Goal: Task Accomplishment & Management: Manage account settings

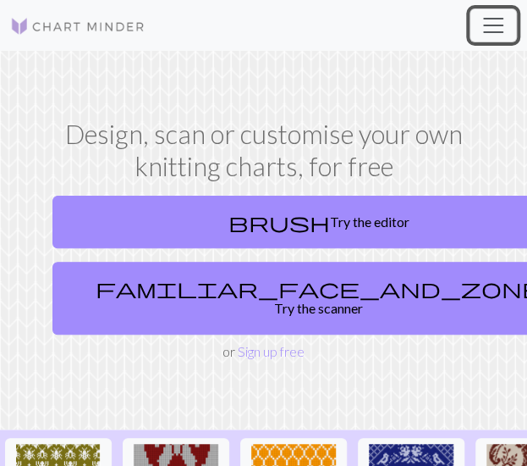
click at [489, 27] on span "Toggle navigation" at bounding box center [493, 25] width 25 height 25
click at [484, 30] on span "Toggle navigation" at bounding box center [493, 25] width 25 height 25
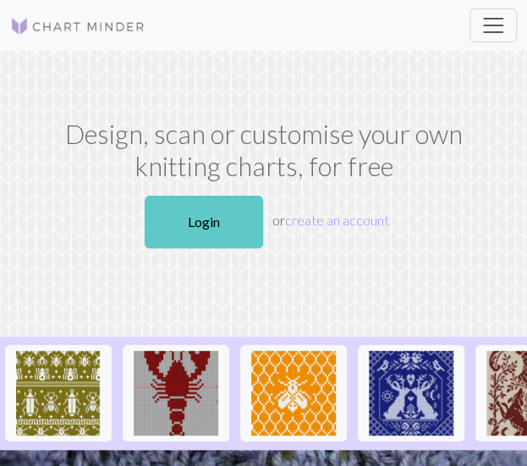
click at [218, 227] on link "Login" at bounding box center [204, 222] width 119 height 52
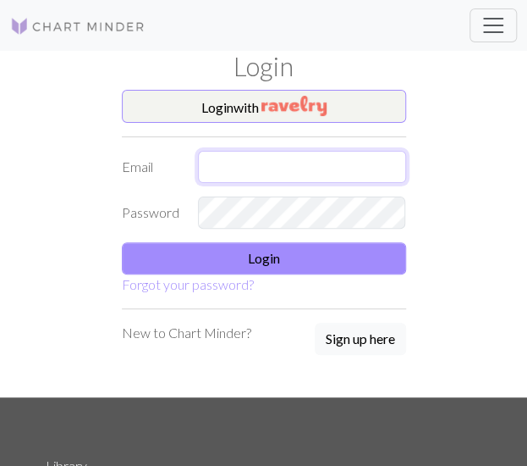
click at [235, 165] on input "text" at bounding box center [302, 167] width 208 height 32
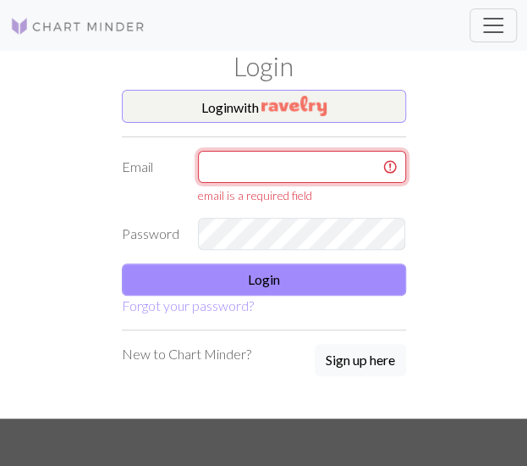
type input "[EMAIL_ADDRESS][DOMAIN_NAME]"
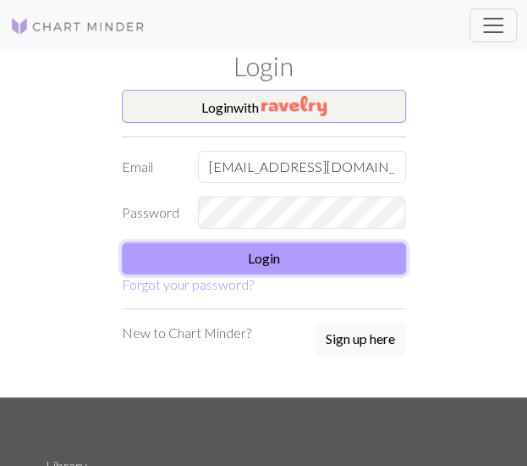
click at [317, 252] on button "Login" at bounding box center [264, 258] width 284 height 32
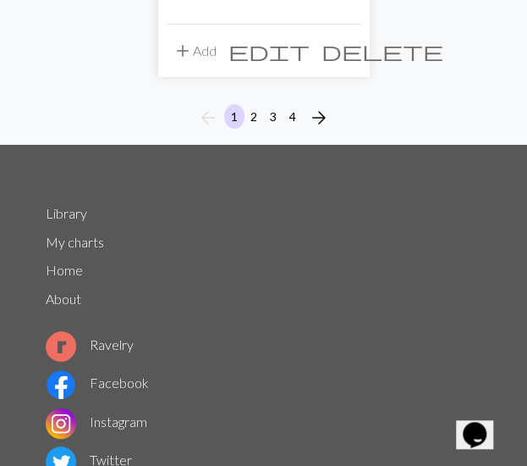
scroll to position [6170, 0]
